Goal: Communication & Community: Participate in discussion

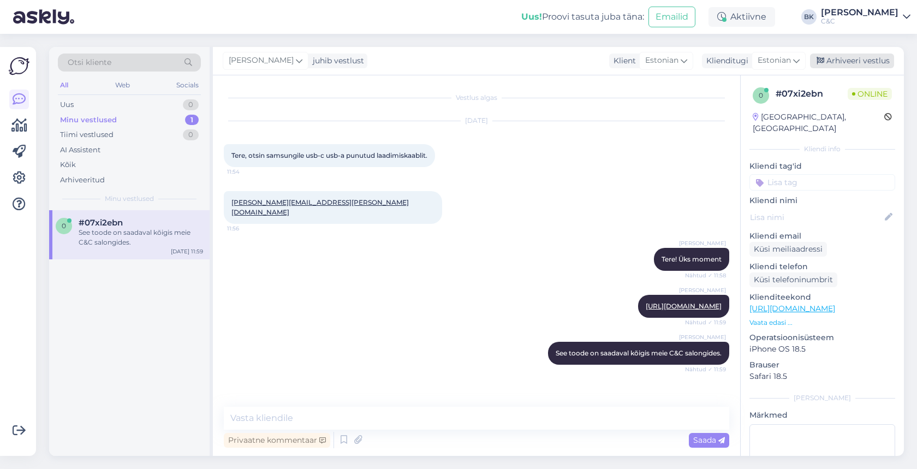
click at [862, 63] on div "Arhiveeri vestlus" at bounding box center [852, 60] width 84 height 15
click at [847, 61] on div "Arhiveeri vestlus" at bounding box center [852, 60] width 84 height 15
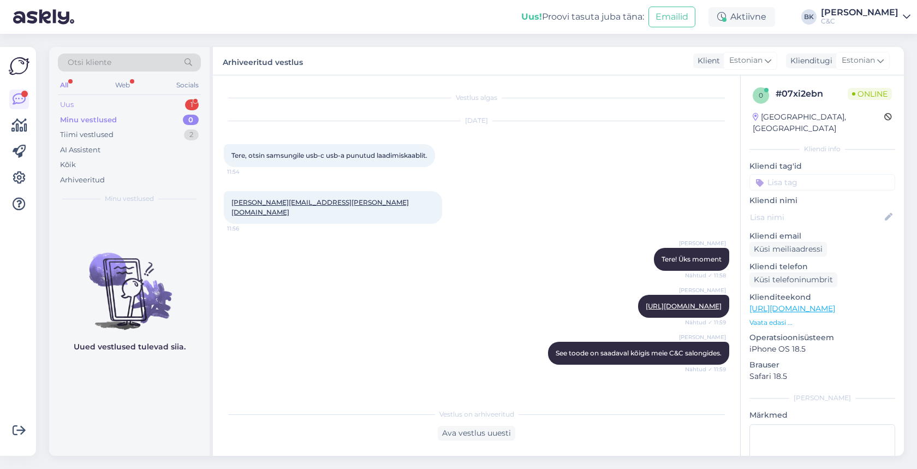
click at [155, 105] on div "Uus 1" at bounding box center [129, 104] width 143 height 15
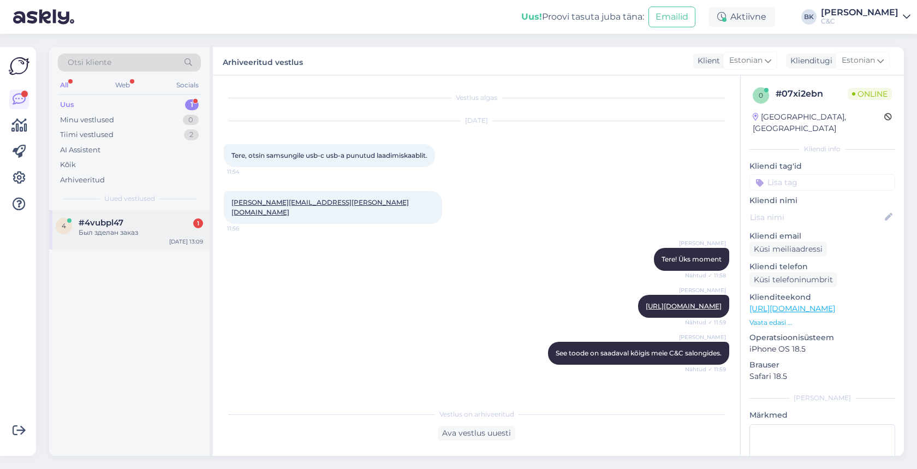
click at [143, 237] on div "4 #4vubpl47 1 Был зделан заказ [DATE] 13:09" at bounding box center [129, 229] width 160 height 39
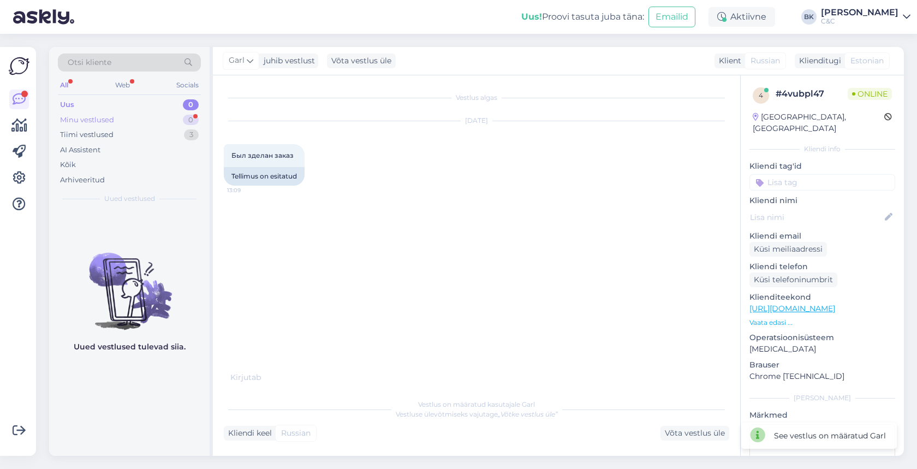
click at [144, 118] on div "Minu vestlused 0" at bounding box center [129, 119] width 143 height 15
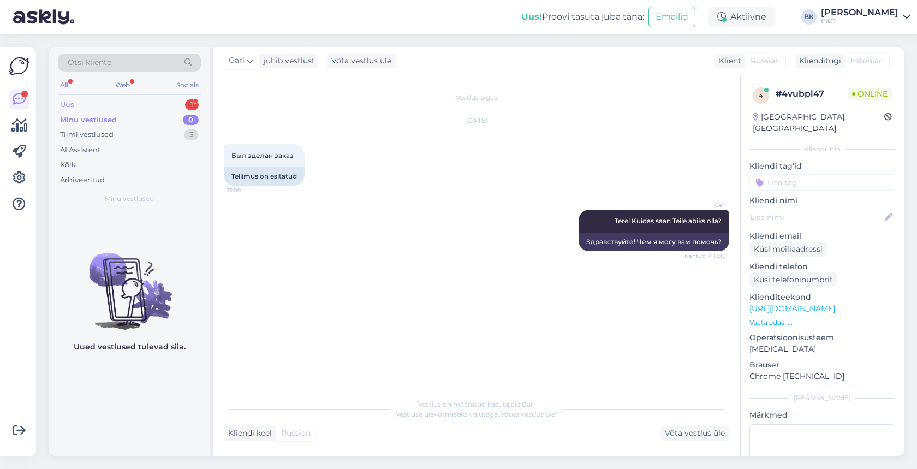
click at [174, 103] on div "Uus 1" at bounding box center [129, 104] width 143 height 15
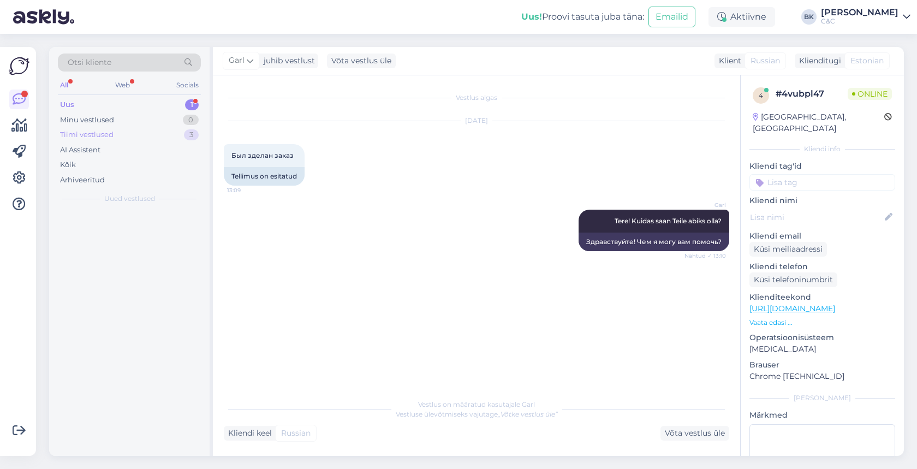
click at [115, 134] on div "Tiimi vestlused 3" at bounding box center [129, 134] width 143 height 15
